Goal: Check status

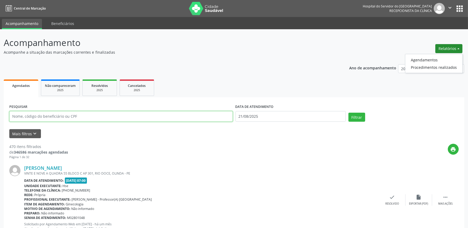
click at [109, 112] on input "text" at bounding box center [121, 116] width 224 height 11
click at [143, 114] on input "text" at bounding box center [121, 116] width 224 height 11
drag, startPoint x: 23, startPoint y: 106, endPoint x: 24, endPoint y: 118, distance: 11.3
click at [23, 106] on label "PESQUISAR" at bounding box center [18, 107] width 18 height 8
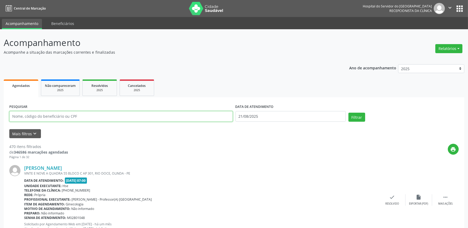
click at [25, 118] on input "text" at bounding box center [121, 116] width 224 height 11
click at [191, 125] on div "PESQUISAR" at bounding box center [121, 114] width 226 height 23
click at [208, 118] on input "text" at bounding box center [121, 116] width 224 height 11
click at [176, 150] on div "print" at bounding box center [263, 152] width 391 height 16
click at [129, 115] on input "text" at bounding box center [121, 116] width 224 height 11
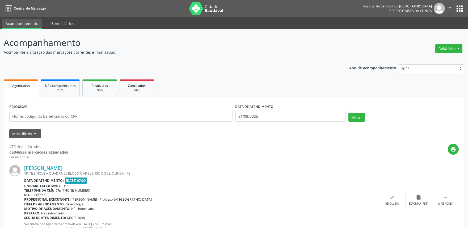
click at [142, 136] on div "Mais filtros keyboard_arrow_down" at bounding box center [234, 133] width 452 height 9
